Goal: Check status: Check status

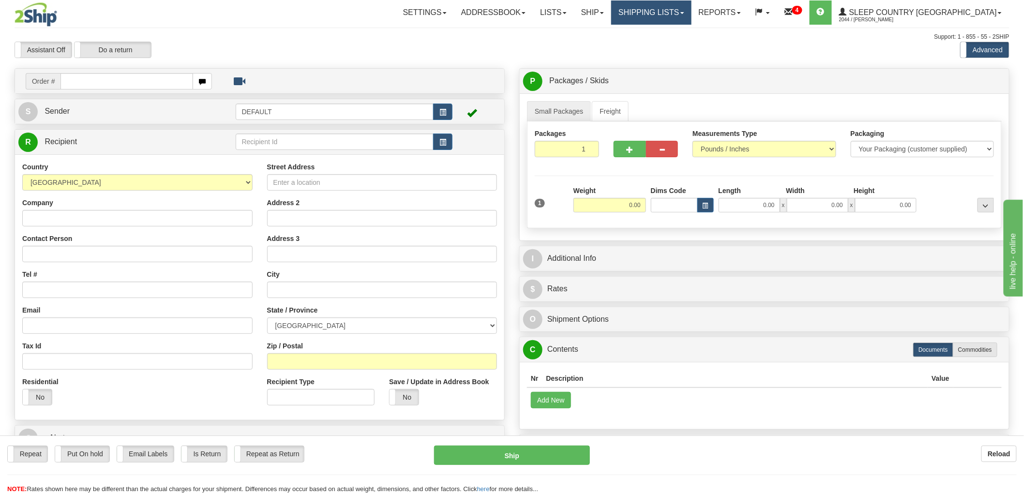
click at [689, 10] on link "Shipping lists" at bounding box center [651, 12] width 80 height 24
click at [682, 46] on span "Search Shipment History" at bounding box center [644, 47] width 75 height 8
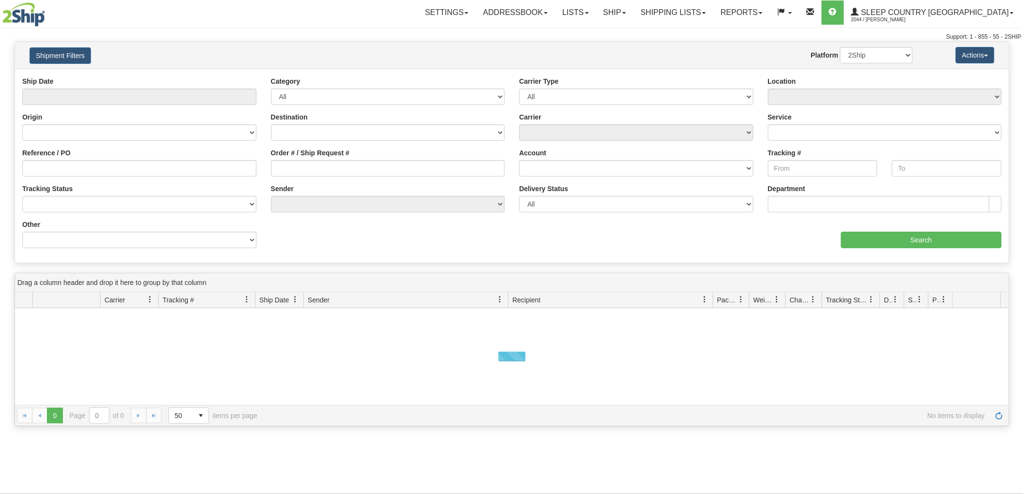
type input "From 09/23/2025 To 09/24/2025"
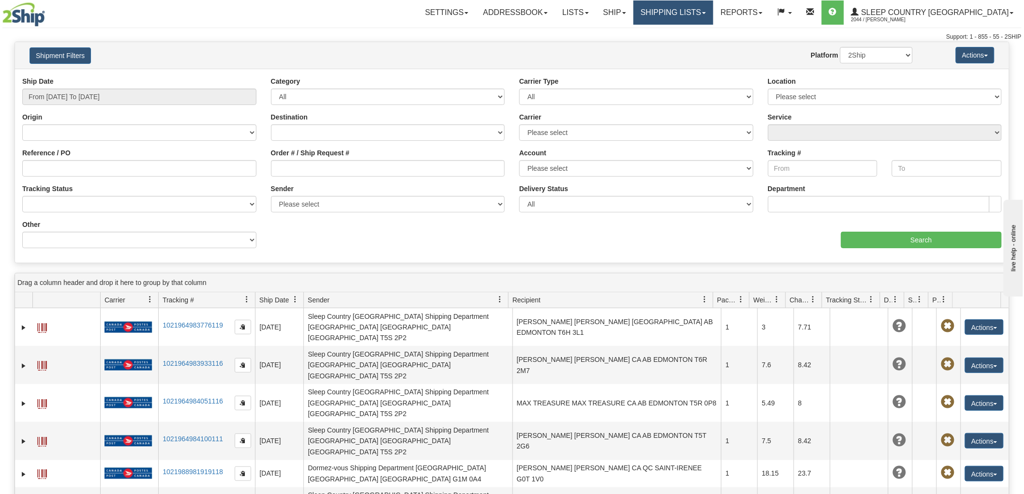
click at [714, 15] on link "Shipping lists" at bounding box center [674, 12] width 80 height 24
click at [703, 46] on span "Search Shipment History" at bounding box center [665, 47] width 75 height 8
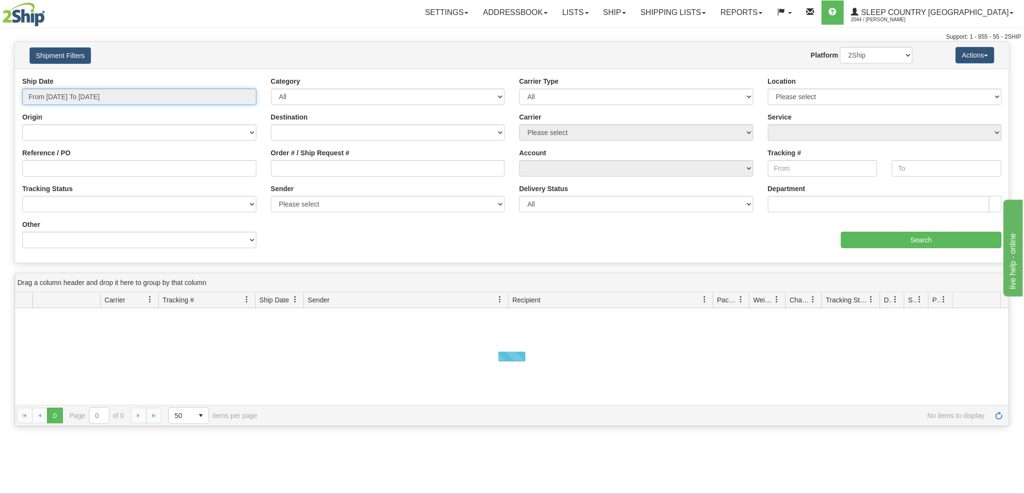
click at [73, 93] on input "From 09/23/2025 To 09/24/2025" at bounding box center [139, 97] width 234 height 16
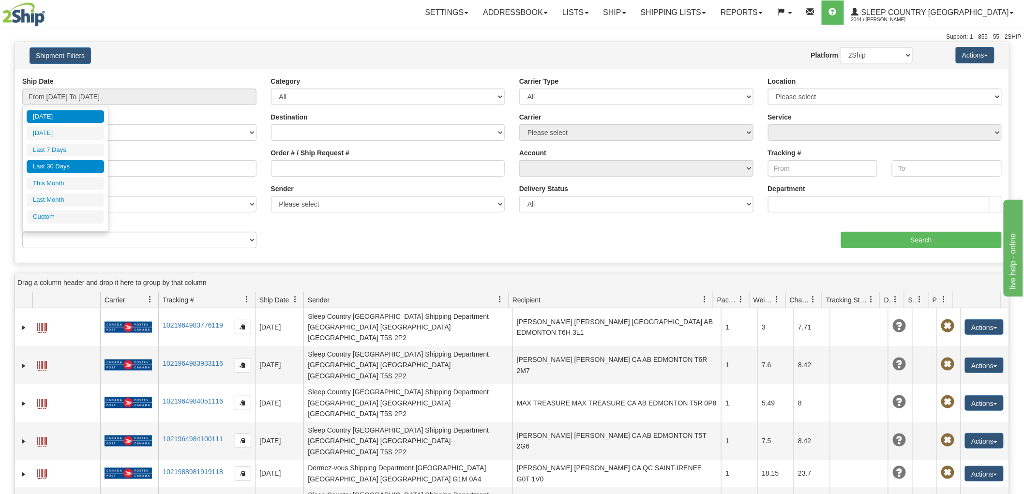
click at [70, 161] on li "Last 30 Days" at bounding box center [65, 166] width 77 height 13
type input "From 08/26/2025 To 09/24/2025"
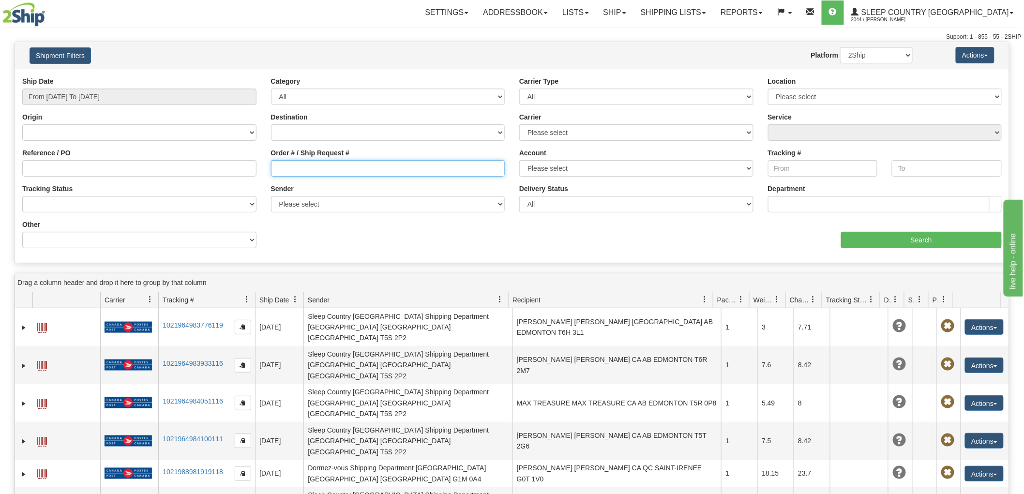
click at [312, 168] on input "Order # / Ship Request #" at bounding box center [388, 168] width 234 height 16
paste input "9000I113046"
type input "9000I113046"
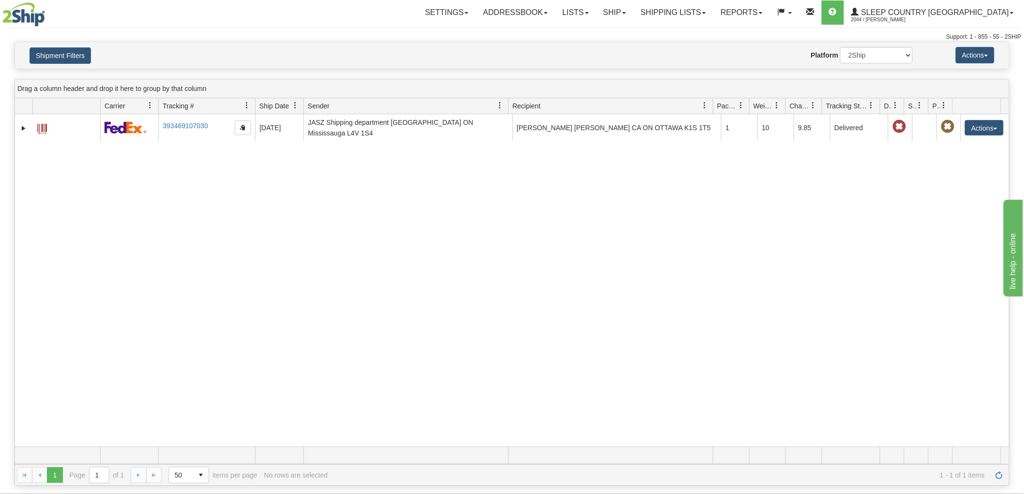
click at [917, 315] on div "31646353 2044 393469107030 09/22/2025 09/22/2025 01:40:10 PM JASZ Shipping depa…" at bounding box center [512, 280] width 994 height 333
